Goal: Register for event/course

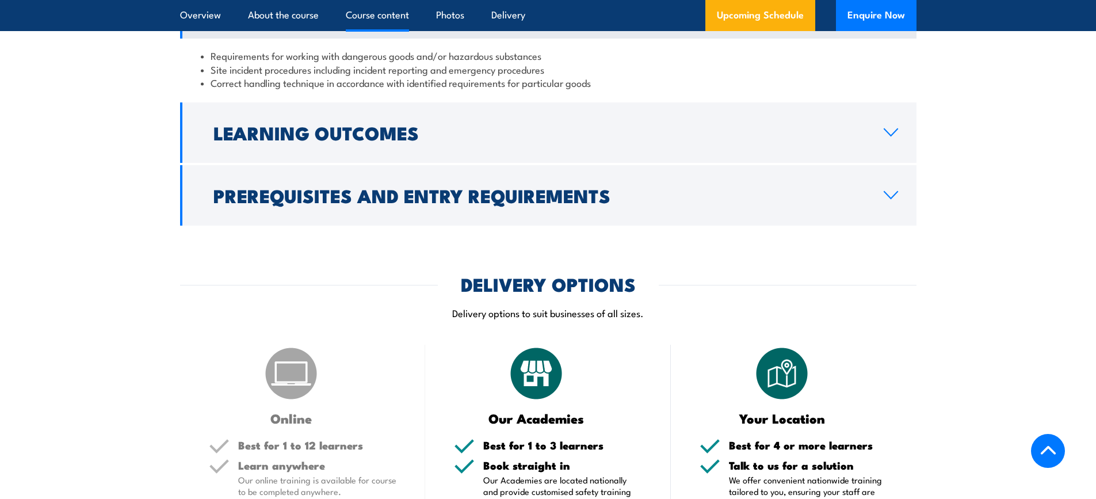
scroll to position [1093, 0]
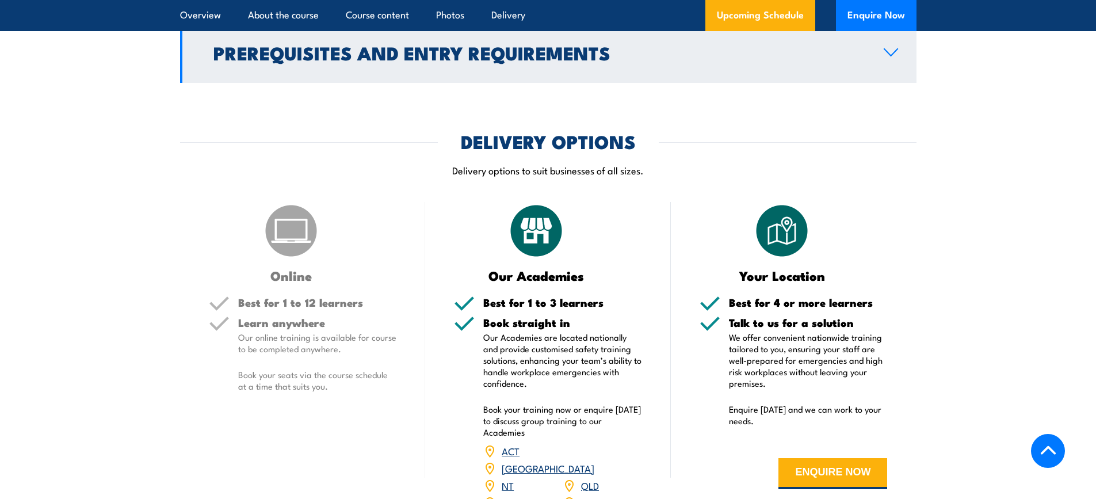
click at [888, 57] on icon at bounding box center [891, 52] width 16 height 9
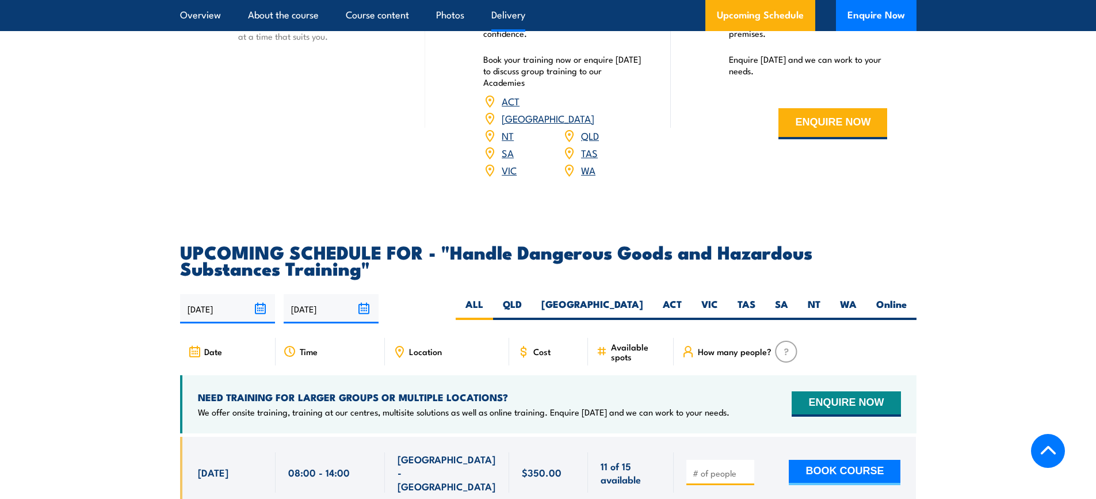
scroll to position [1665, 0]
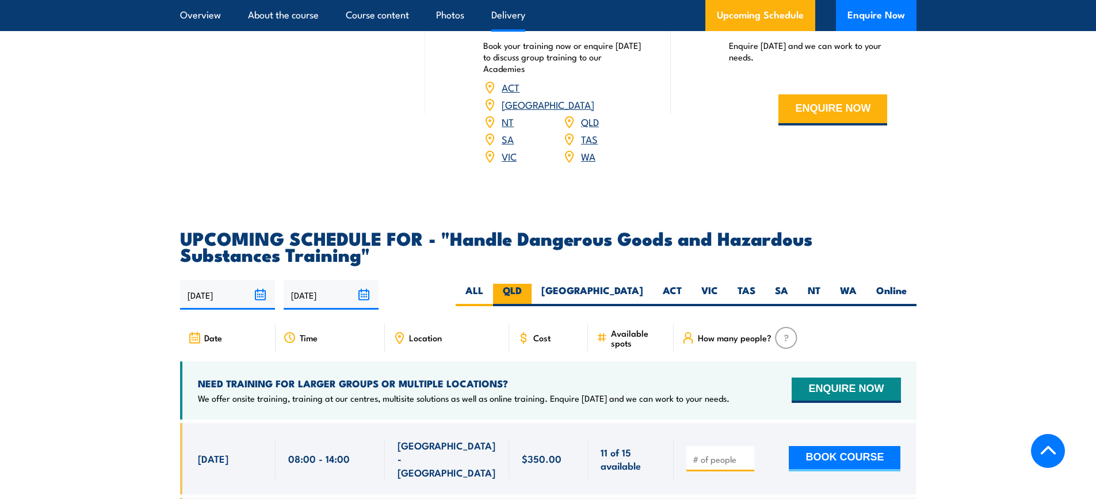
click at [531, 304] on label "QLD" at bounding box center [512, 295] width 39 height 22
click at [529, 291] on input "QLD" at bounding box center [525, 287] width 7 height 7
radio input "true"
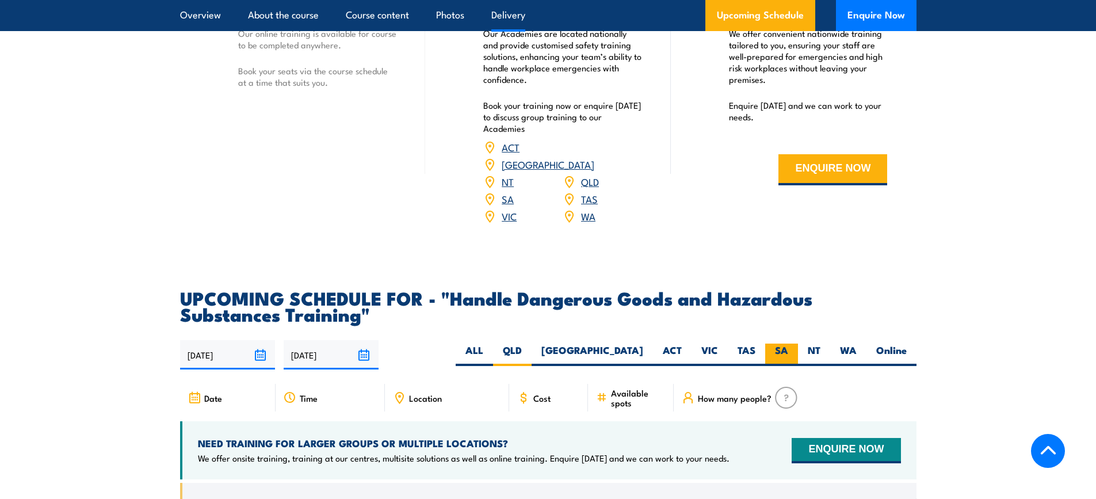
scroll to position [1408, 0]
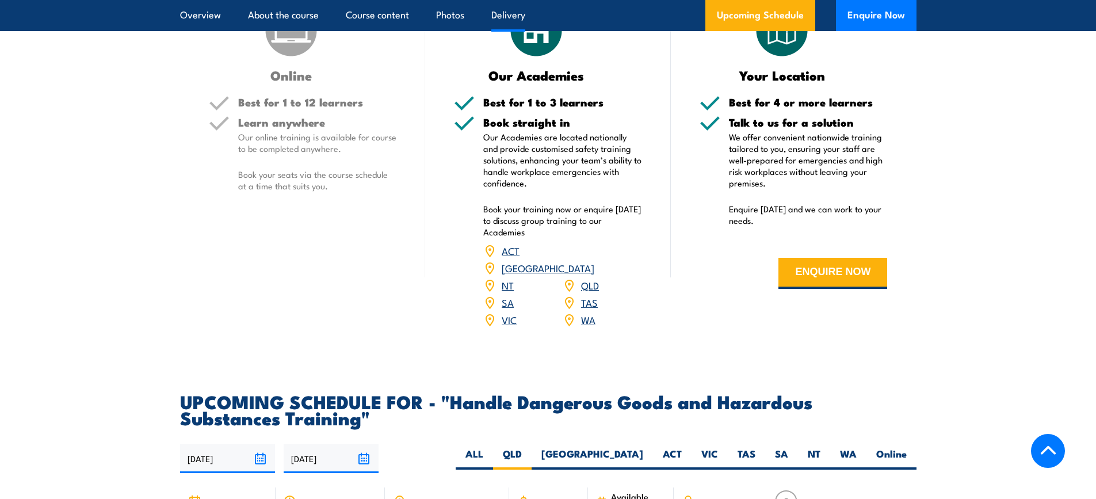
click at [506, 257] on link "ACT" at bounding box center [511, 250] width 18 height 14
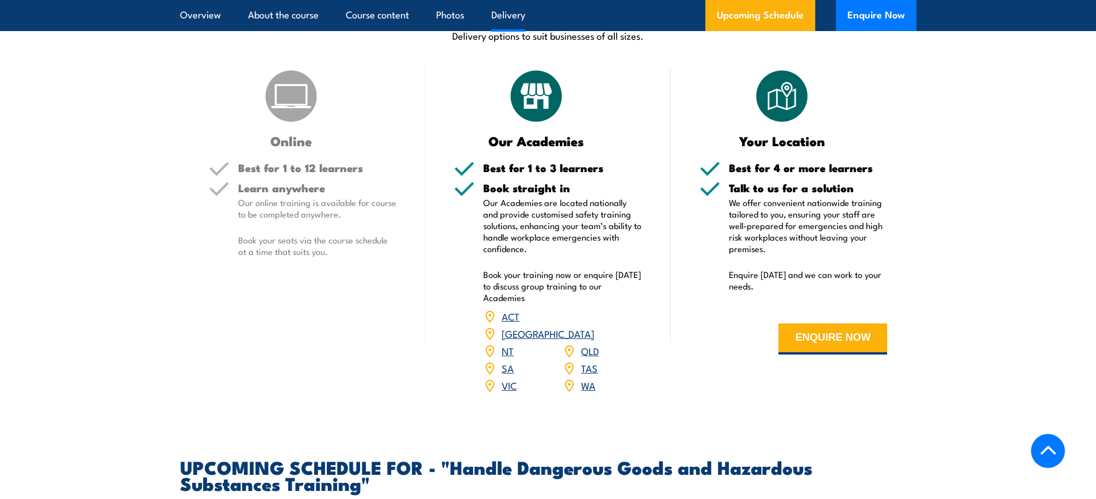
scroll to position [1408, 0]
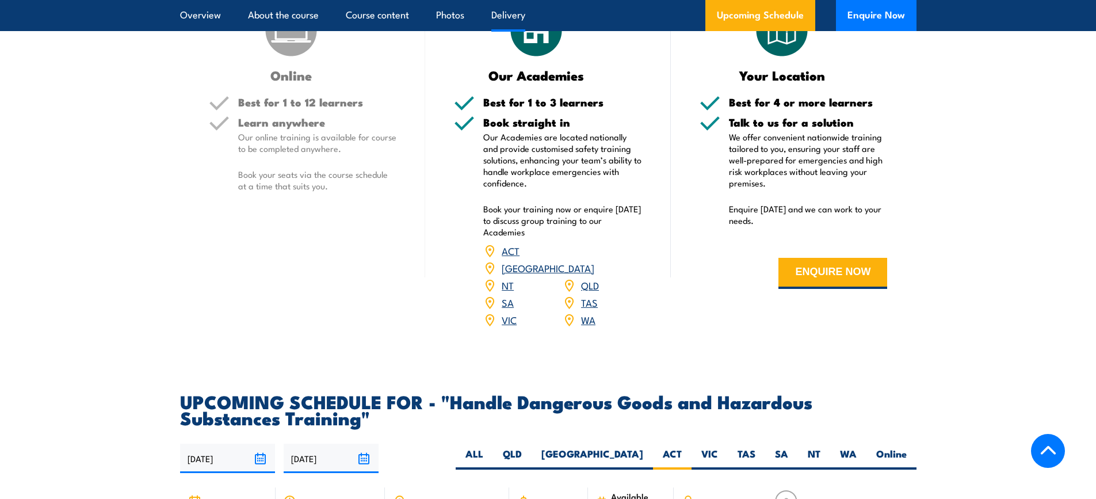
click at [586, 274] on link "[GEOGRAPHIC_DATA]" at bounding box center [548, 268] width 93 height 14
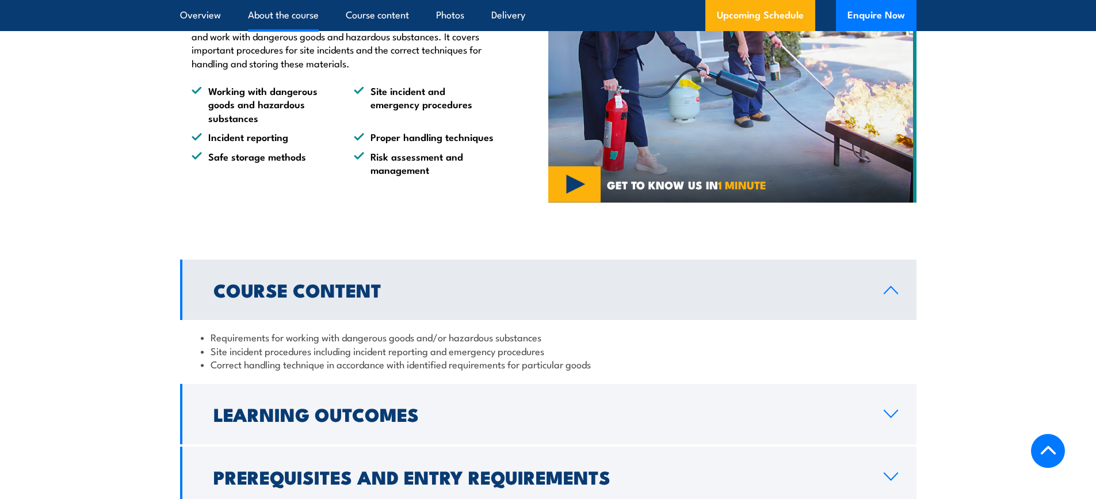
scroll to position [775, 0]
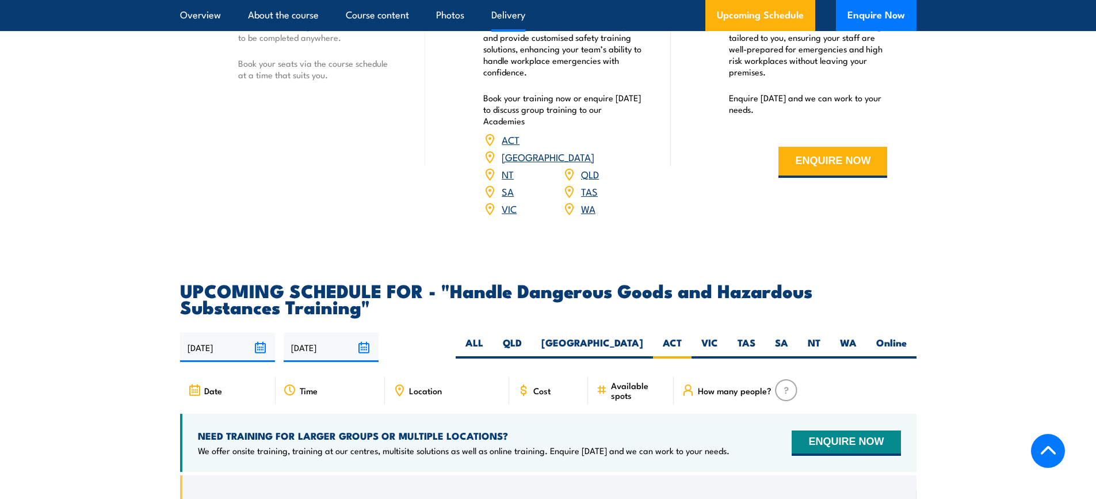
scroll to position [1523, 0]
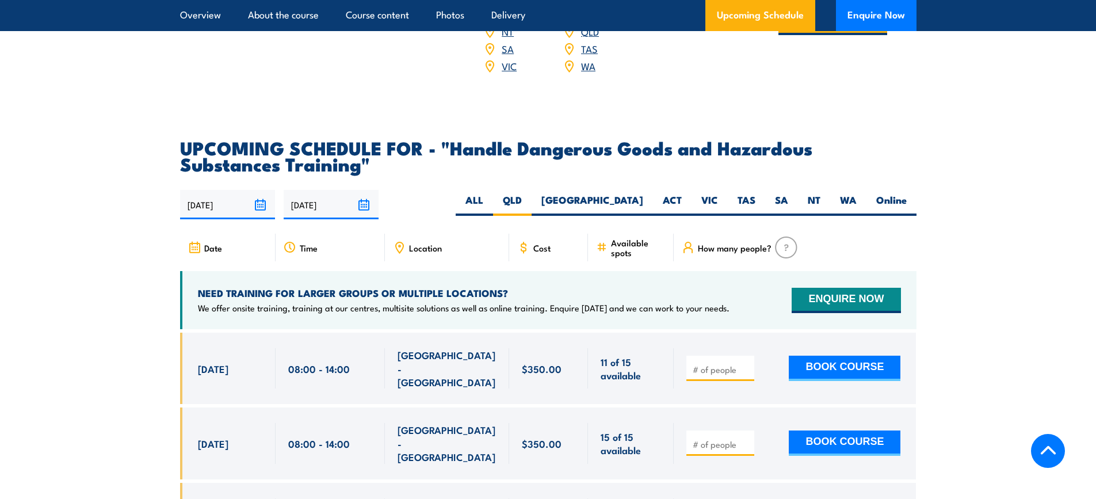
scroll to position [1665, 0]
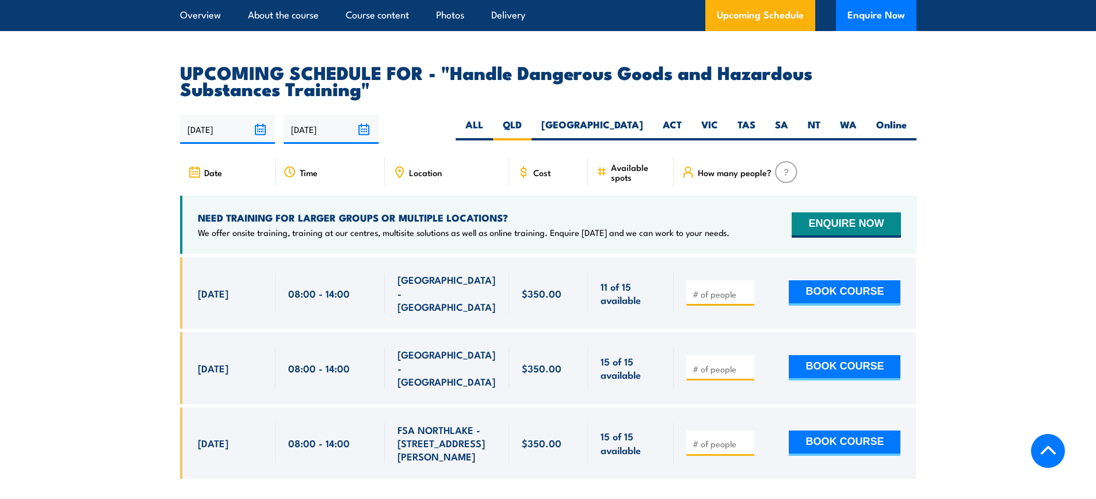
scroll to position [1722, 0]
